Goal: Navigation & Orientation: Find specific page/section

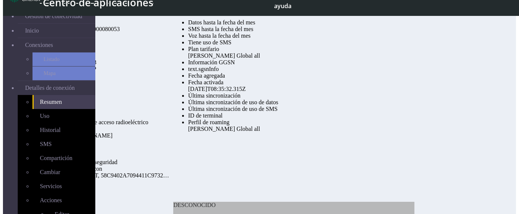
scroll to position [17, 0]
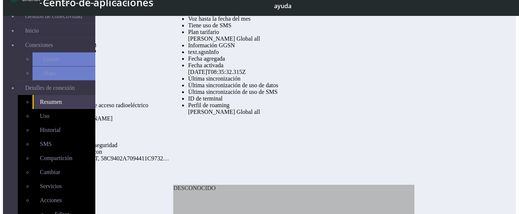
click at [266, 55] on div "text.sgsnInfo" at bounding box center [241, 52] width 106 height 7
copy div "sgsnInfo"
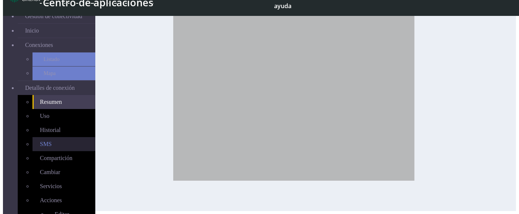
scroll to position [67, 0]
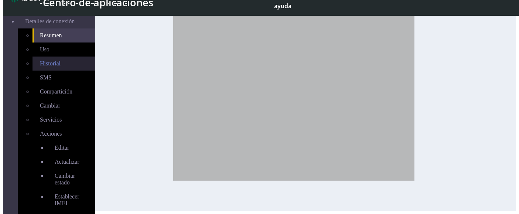
click at [33, 57] on link "Historial" at bounding box center [64, 64] width 63 height 14
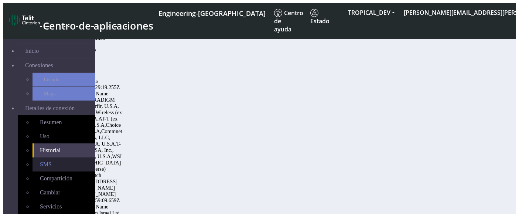
click at [45, 157] on link "SMS" at bounding box center [64, 164] width 63 height 14
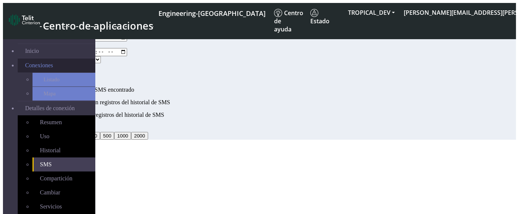
click at [25, 62] on span "Conexiones" at bounding box center [39, 65] width 28 height 7
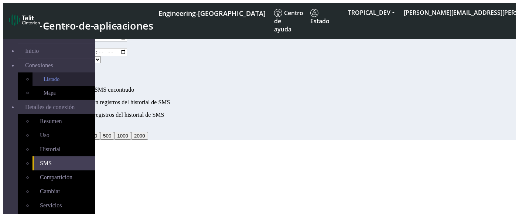
click at [33, 82] on link "Listado" at bounding box center [64, 79] width 63 height 14
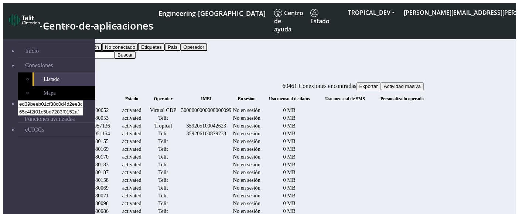
scroll to position [0, 765]
